Goal: Transaction & Acquisition: Purchase product/service

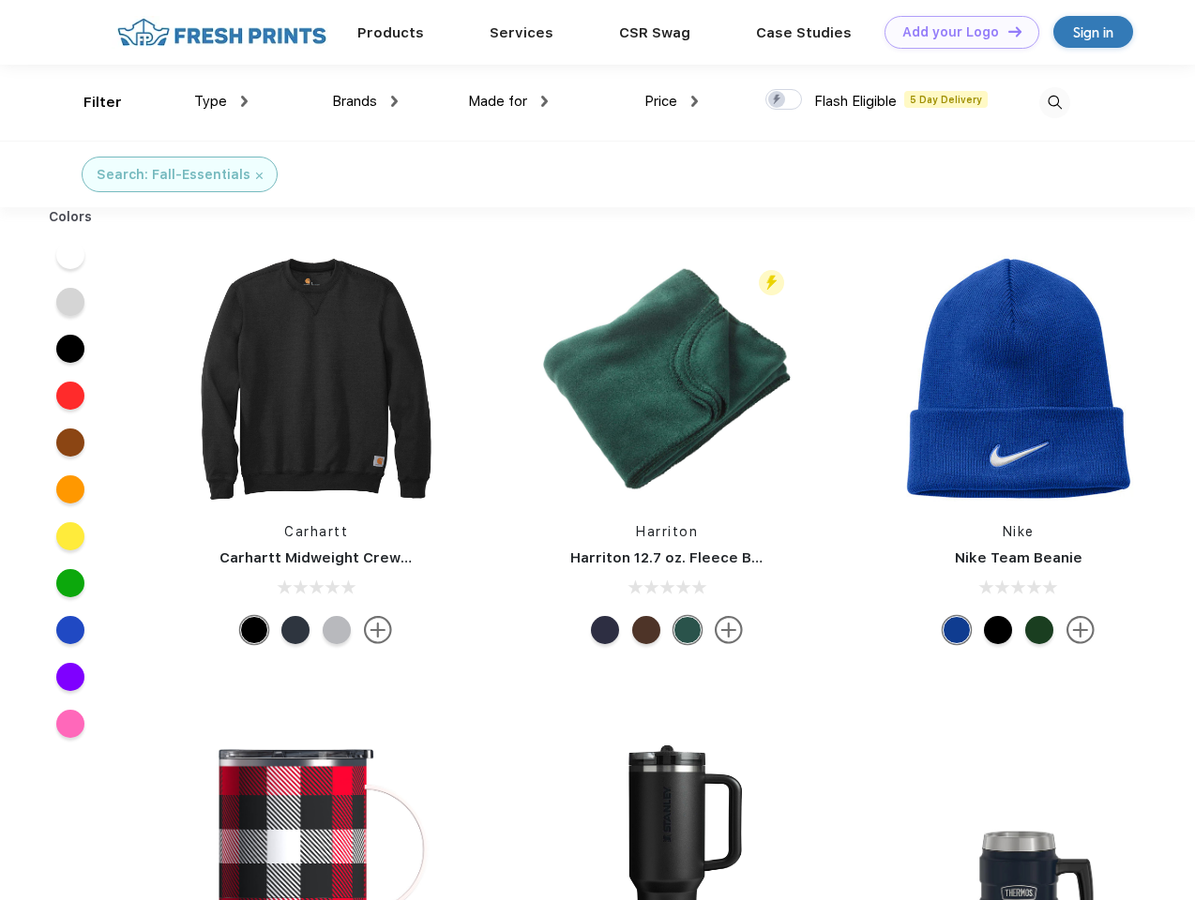
click at [955, 32] on link "Add your Logo Design Tool" at bounding box center [961, 32] width 155 height 33
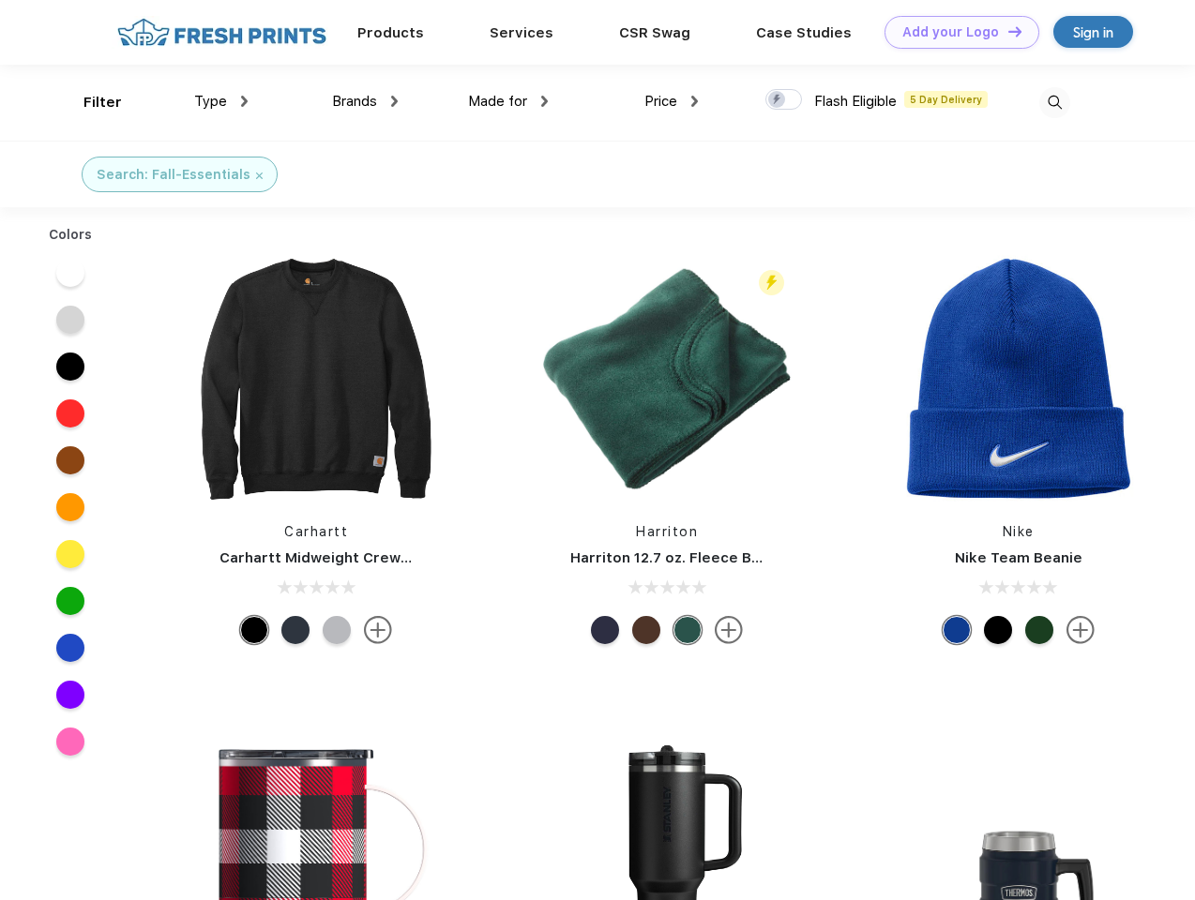
click at [0, 0] on div "Design Tool" at bounding box center [0, 0] width 0 height 0
click at [1006, 31] on link "Add your Logo Design Tool" at bounding box center [961, 32] width 155 height 33
click at [90, 102] on div "Filter" at bounding box center [102, 103] width 38 height 22
click at [221, 101] on span "Type" at bounding box center [210, 101] width 33 height 17
click at [365, 101] on span "Brands" at bounding box center [354, 101] width 45 height 17
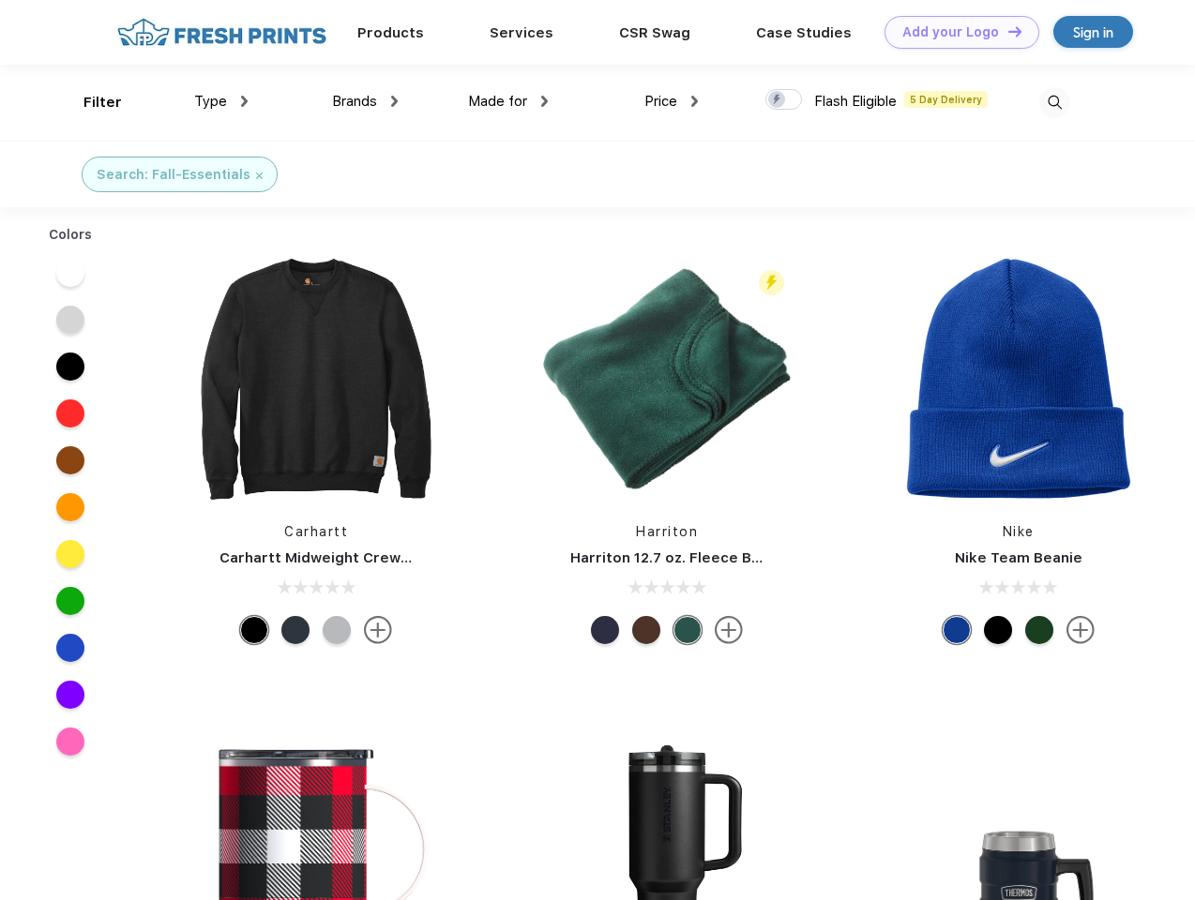
click at [508, 101] on span "Made for" at bounding box center [497, 101] width 59 height 17
click at [672, 101] on span "Price" at bounding box center [660, 101] width 33 height 17
click at [784, 100] on div at bounding box center [783, 99] width 37 height 21
click at [778, 100] on input "checkbox" at bounding box center [771, 94] width 12 height 12
click at [1054, 102] on img at bounding box center [1054, 102] width 31 height 31
